Goal: Information Seeking & Learning: Learn about a topic

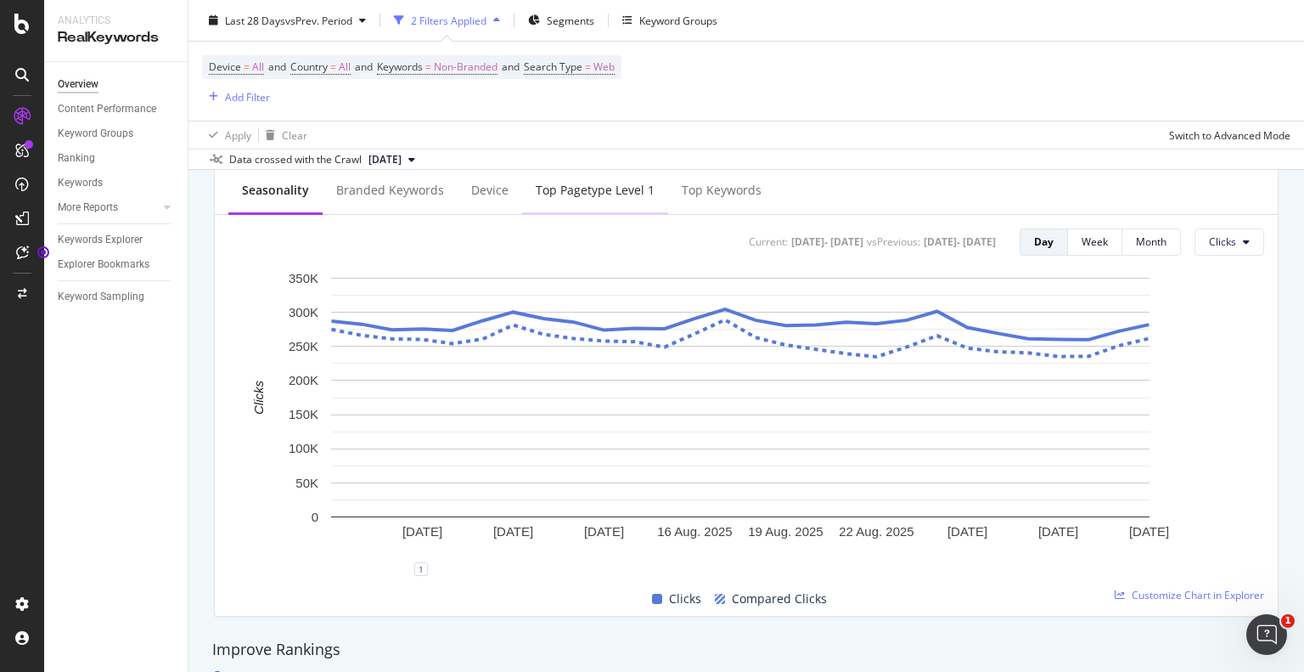
scroll to position [684, 0]
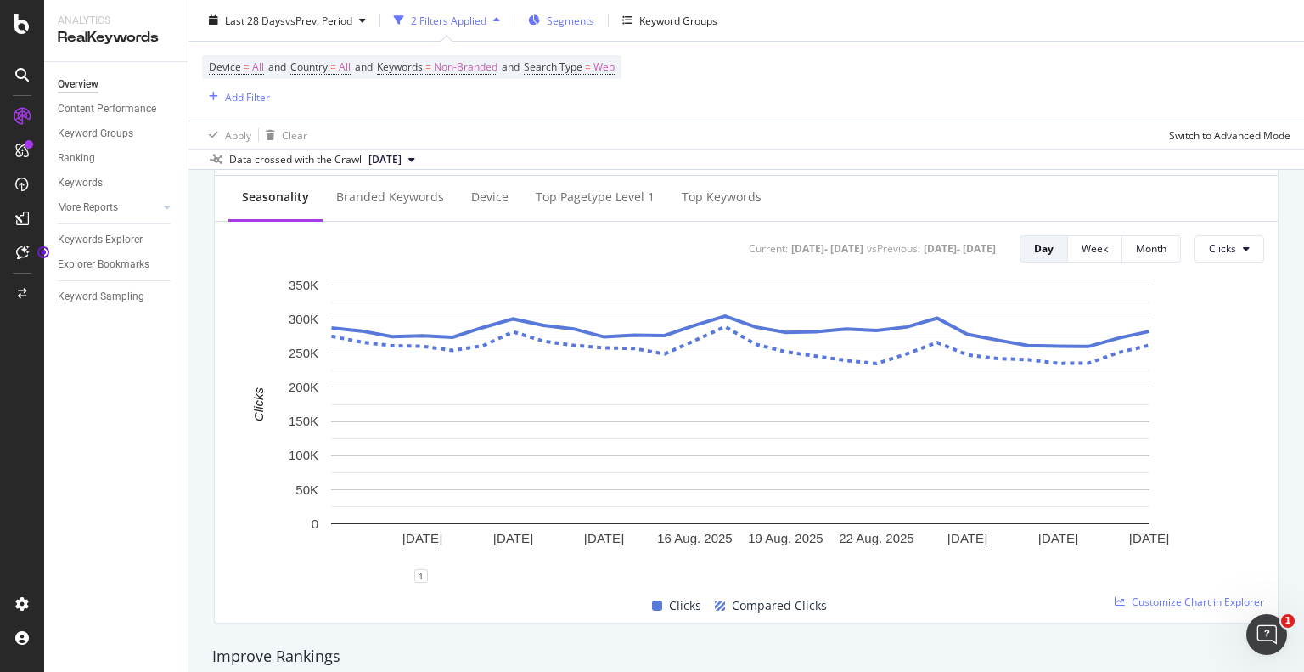
click at [550, 25] on span "Segments" at bounding box center [571, 20] width 48 height 14
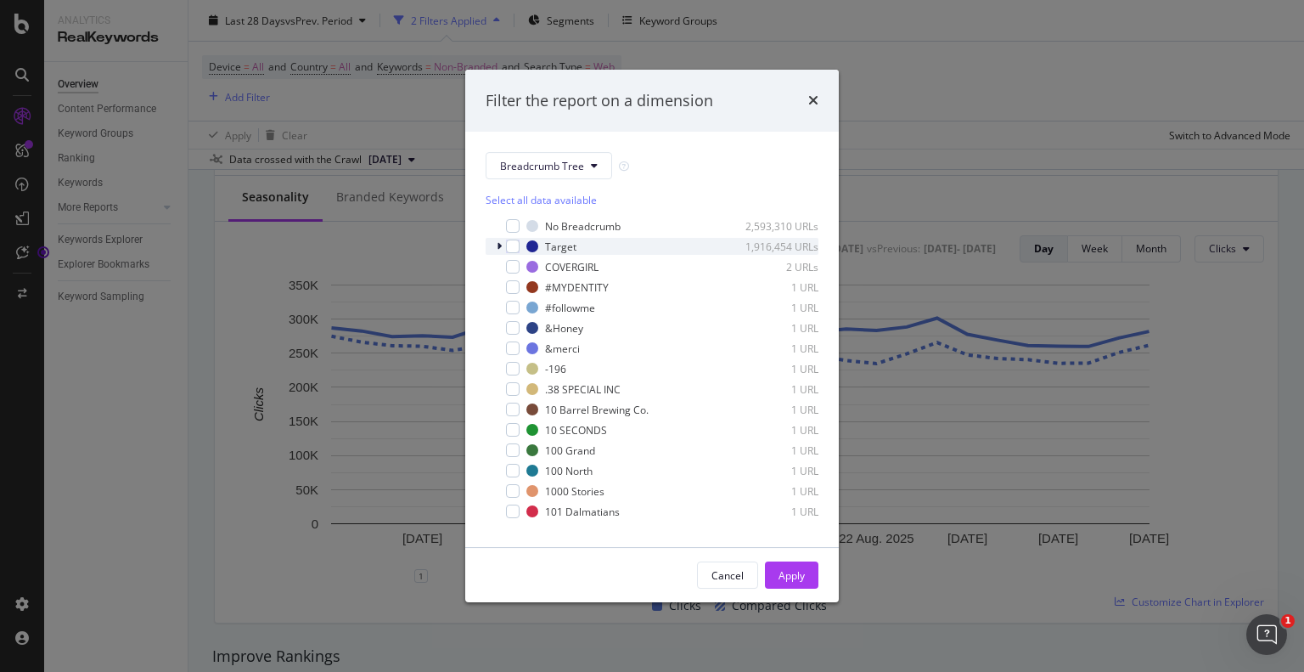
click at [497, 247] on icon "modal" at bounding box center [499, 246] width 5 height 10
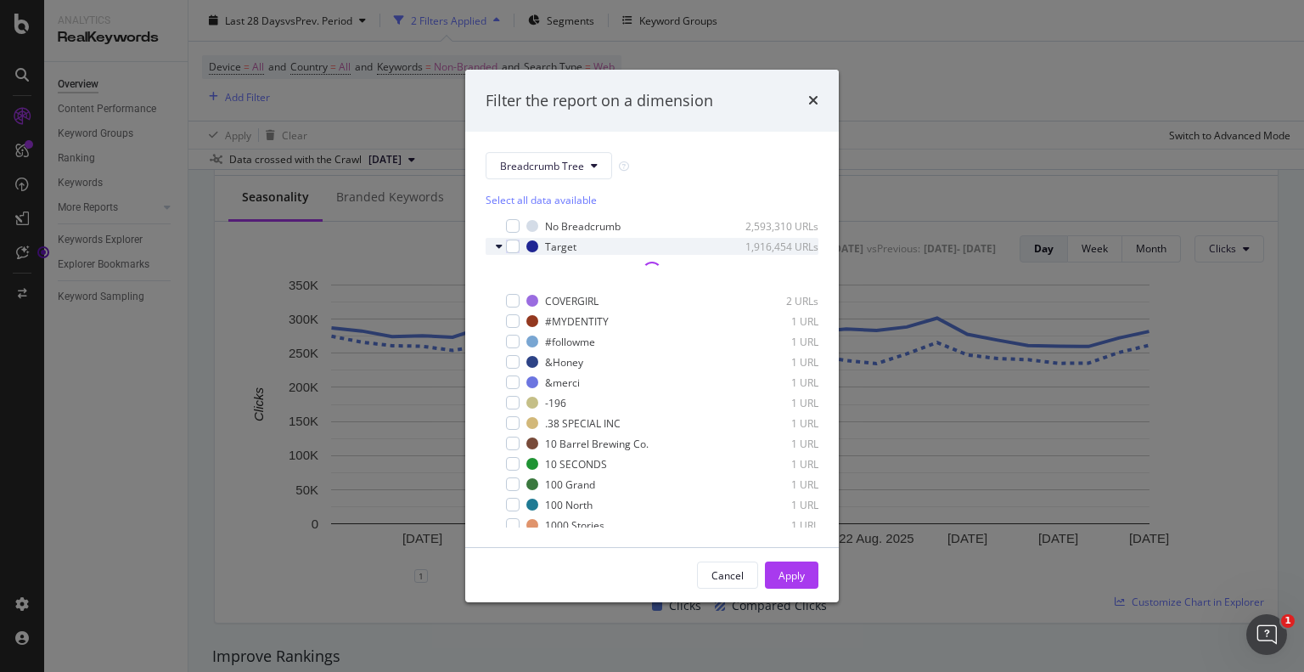
click at [500, 248] on icon "modal" at bounding box center [499, 246] width 7 height 10
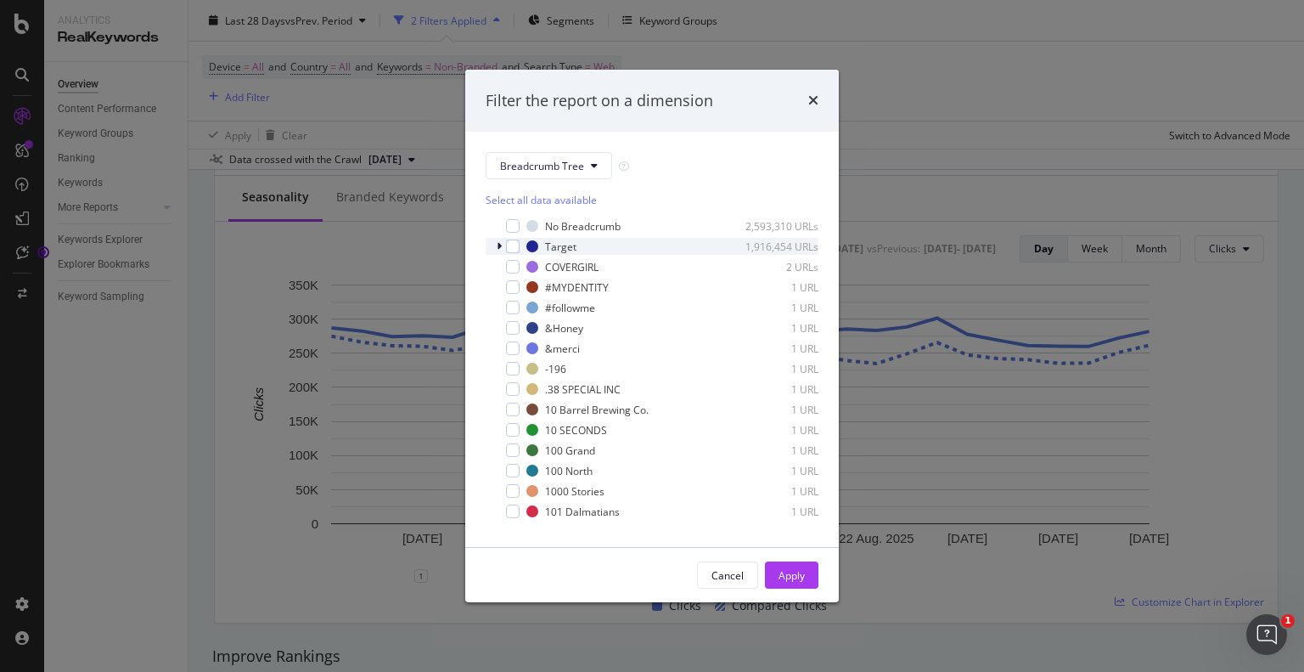
click at [504, 250] on div "modal" at bounding box center [501, 246] width 10 height 17
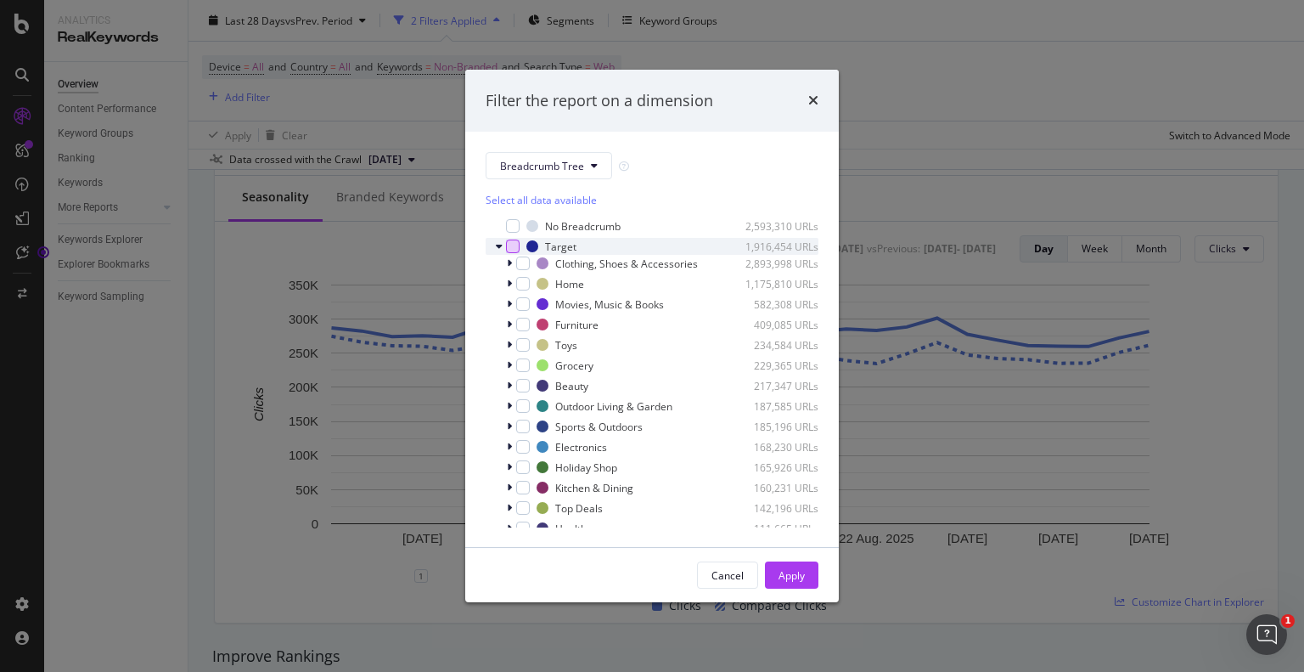
click at [513, 247] on div "modal" at bounding box center [513, 246] width 14 height 14
click at [511, 250] on div "modal" at bounding box center [513, 246] width 14 height 14
click at [507, 265] on icon "modal" at bounding box center [509, 263] width 5 height 10
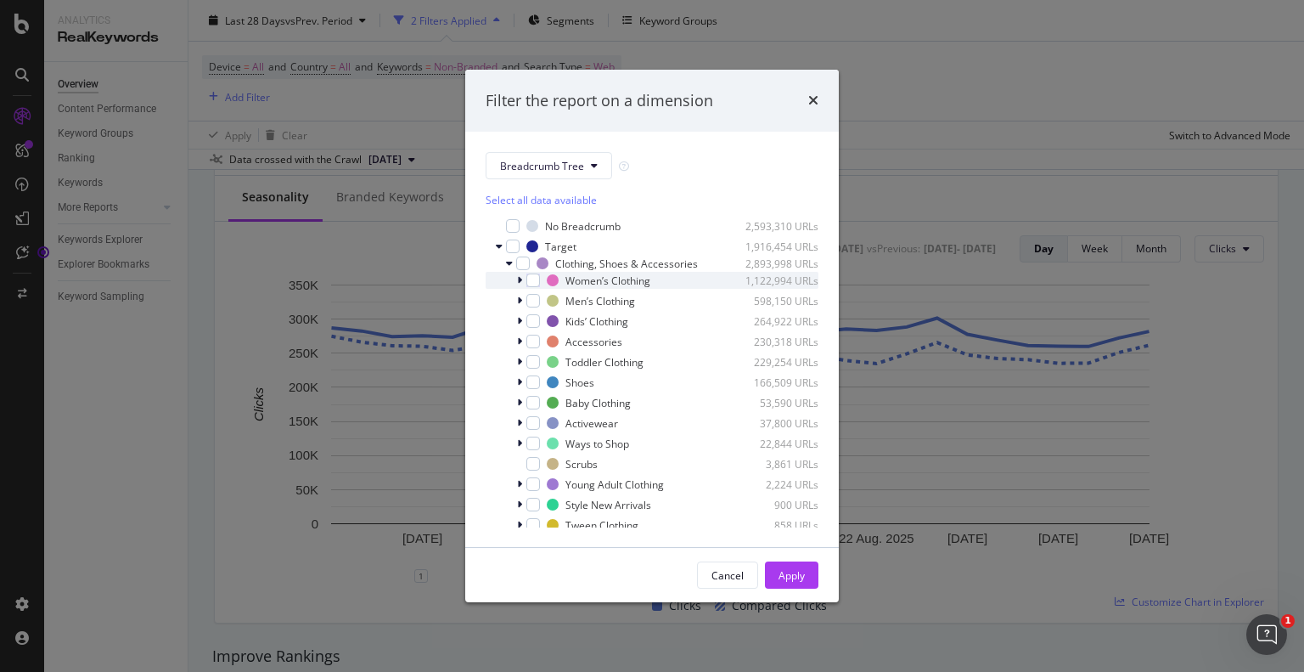
click at [518, 282] on icon "modal" at bounding box center [519, 280] width 5 height 10
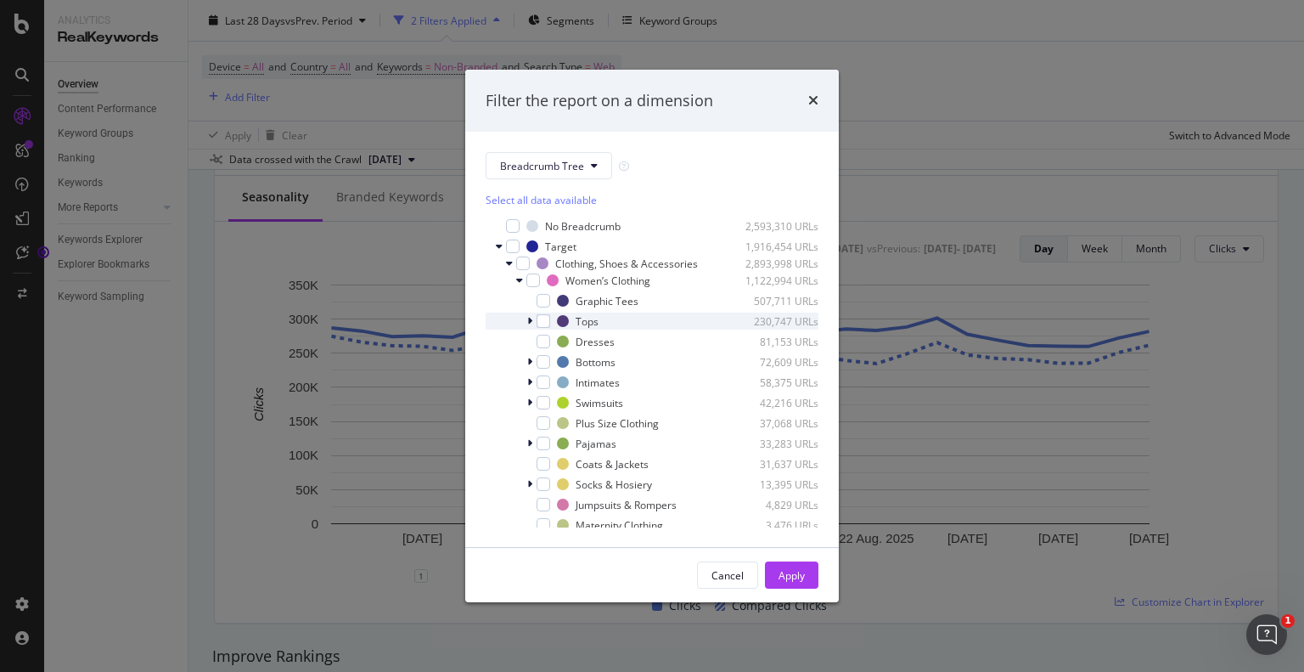
click at [532, 324] on icon "modal" at bounding box center [529, 321] width 5 height 10
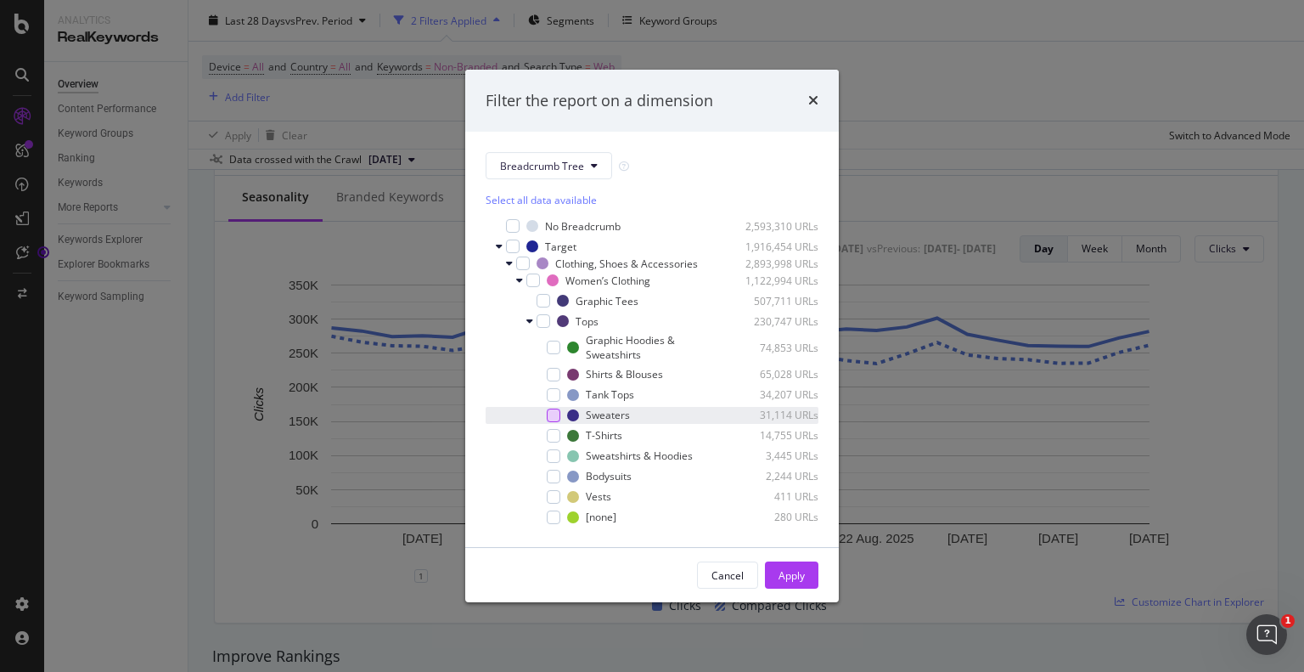
click at [557, 417] on div "modal" at bounding box center [554, 415] width 14 height 14
click at [807, 586] on button "Apply" at bounding box center [791, 574] width 53 height 27
